Goal: Task Accomplishment & Management: Use online tool/utility

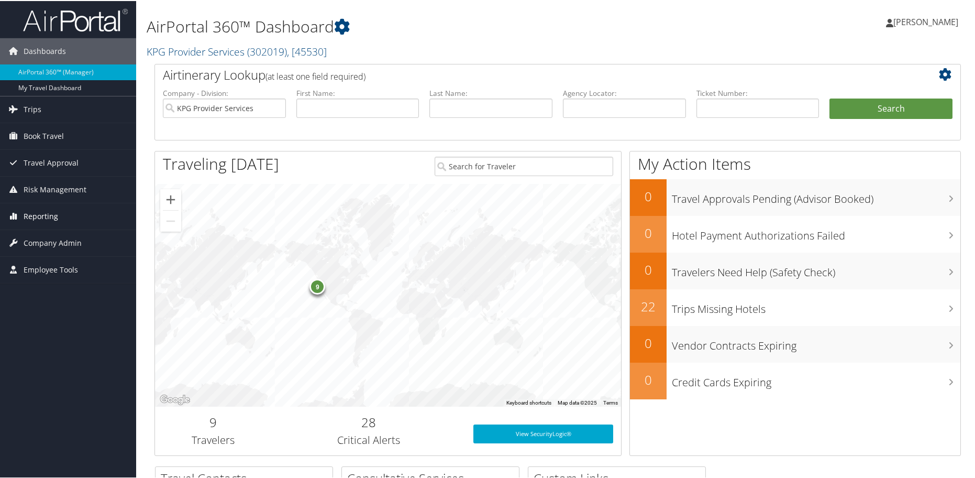
click at [74, 216] on link "Reporting" at bounding box center [68, 215] width 136 height 26
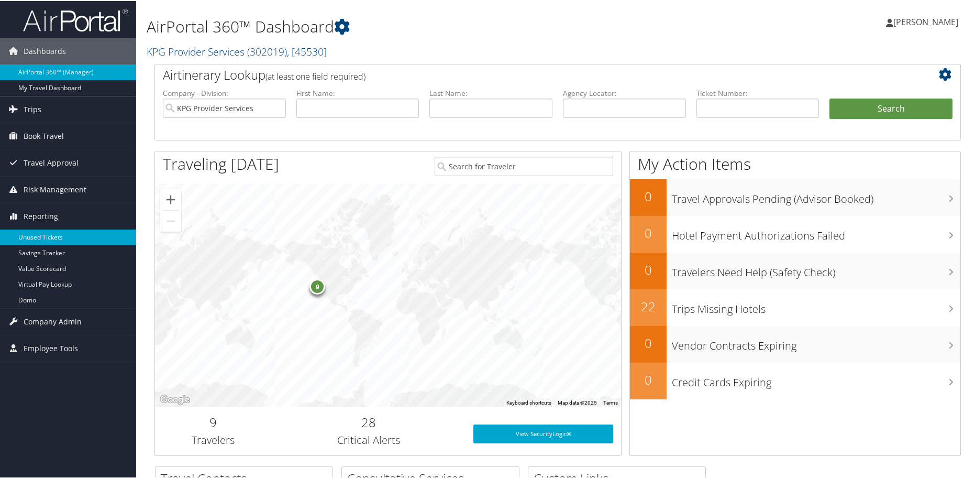
click at [59, 236] on link "Unused Tickets" at bounding box center [68, 236] width 136 height 16
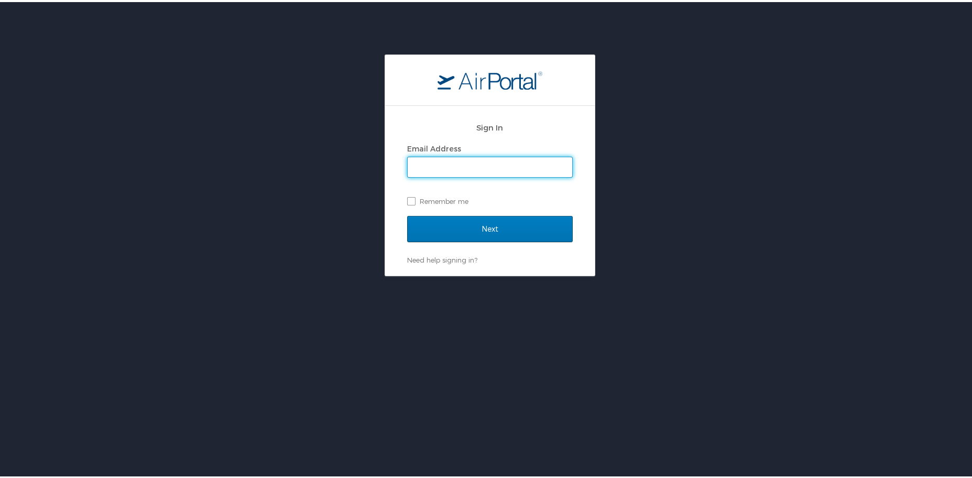
type input "[PERSON_NAME][EMAIL_ADDRESS][DOMAIN_NAME]"
click at [540, 225] on input "Next" at bounding box center [490, 227] width 166 height 26
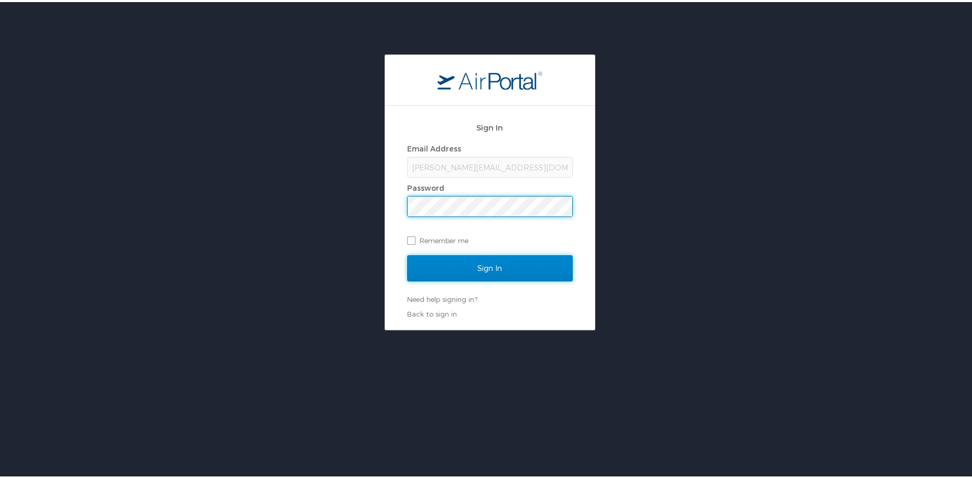
click at [504, 273] on input "Sign In" at bounding box center [490, 266] width 166 height 26
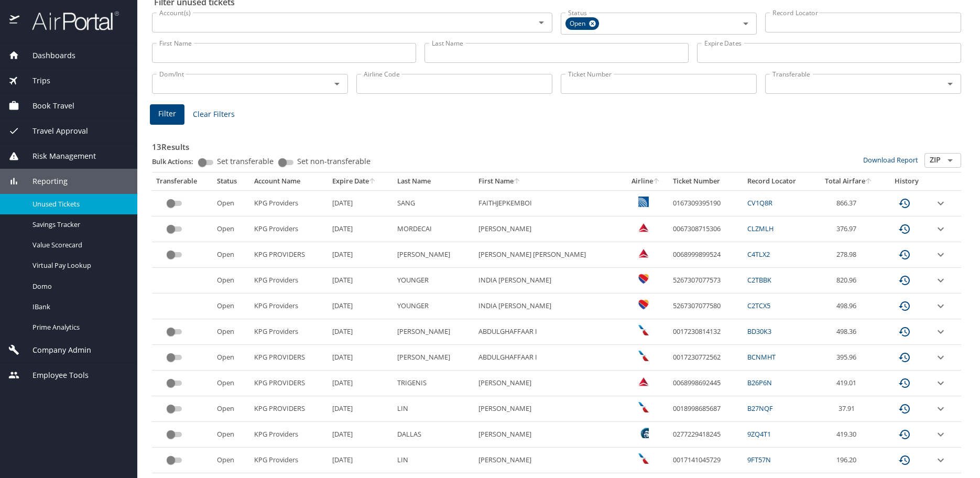
scroll to position [131, 0]
